Goal: Task Accomplishment & Management: Use online tool/utility

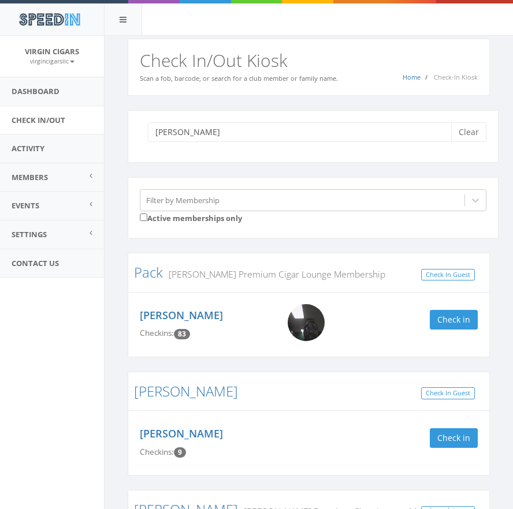
scroll to position [137, 0]
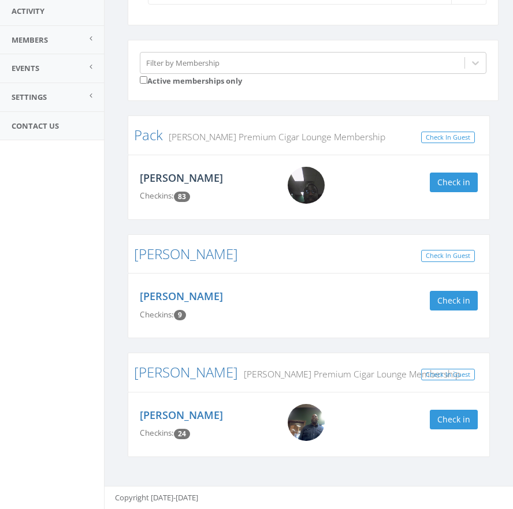
type input "[PERSON_NAME]"
click at [172, 176] on link "Rick Pack" at bounding box center [181, 178] width 83 height 14
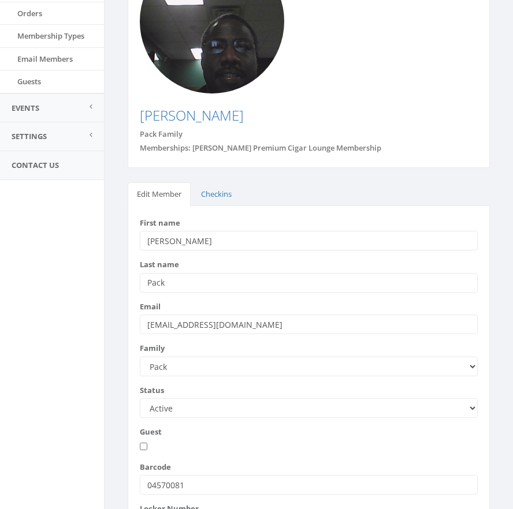
scroll to position [230, 0]
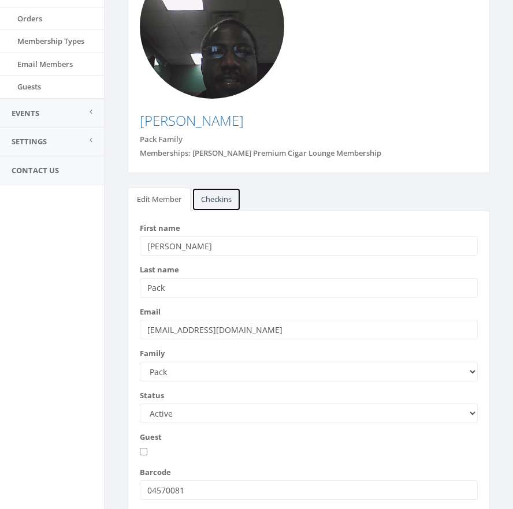
click at [223, 188] on link "Checkins" at bounding box center [216, 200] width 49 height 24
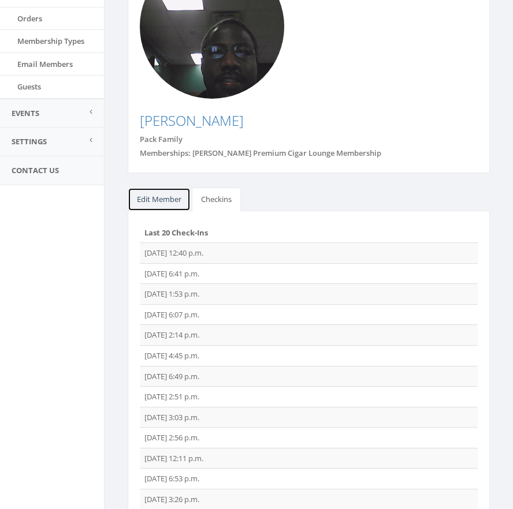
click at [170, 188] on link "Edit Member" at bounding box center [159, 200] width 63 height 24
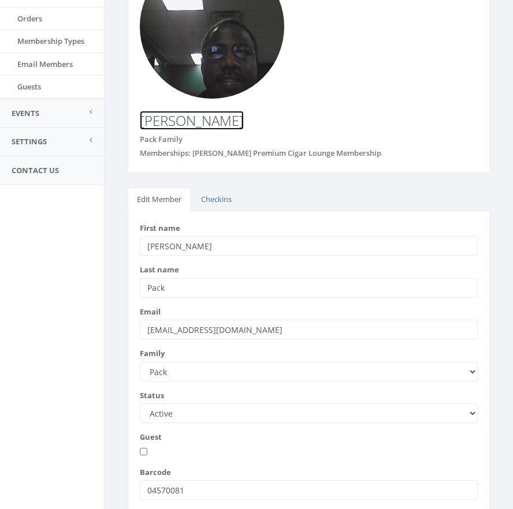
click at [169, 111] on link "[PERSON_NAME]" at bounding box center [192, 120] width 104 height 19
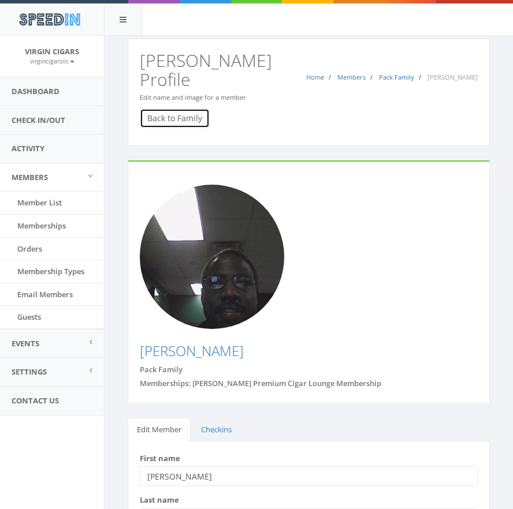
click at [169, 109] on link "Back to Family" at bounding box center [175, 119] width 70 height 20
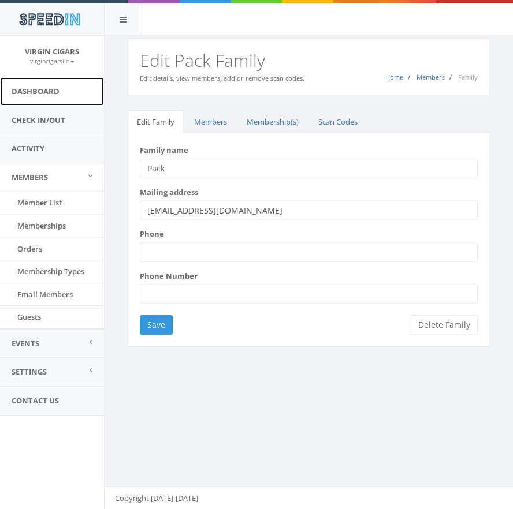
click at [69, 89] on link "Dashboard" at bounding box center [52, 91] width 104 height 28
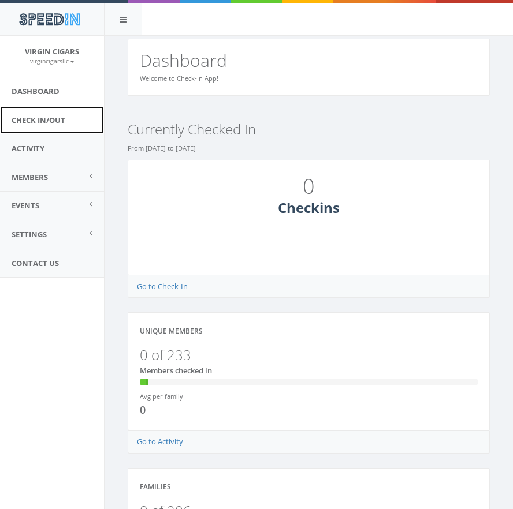
click at [65, 126] on link "Check In/Out" at bounding box center [52, 120] width 104 height 28
